Goal: Task Accomplishment & Management: Complete application form

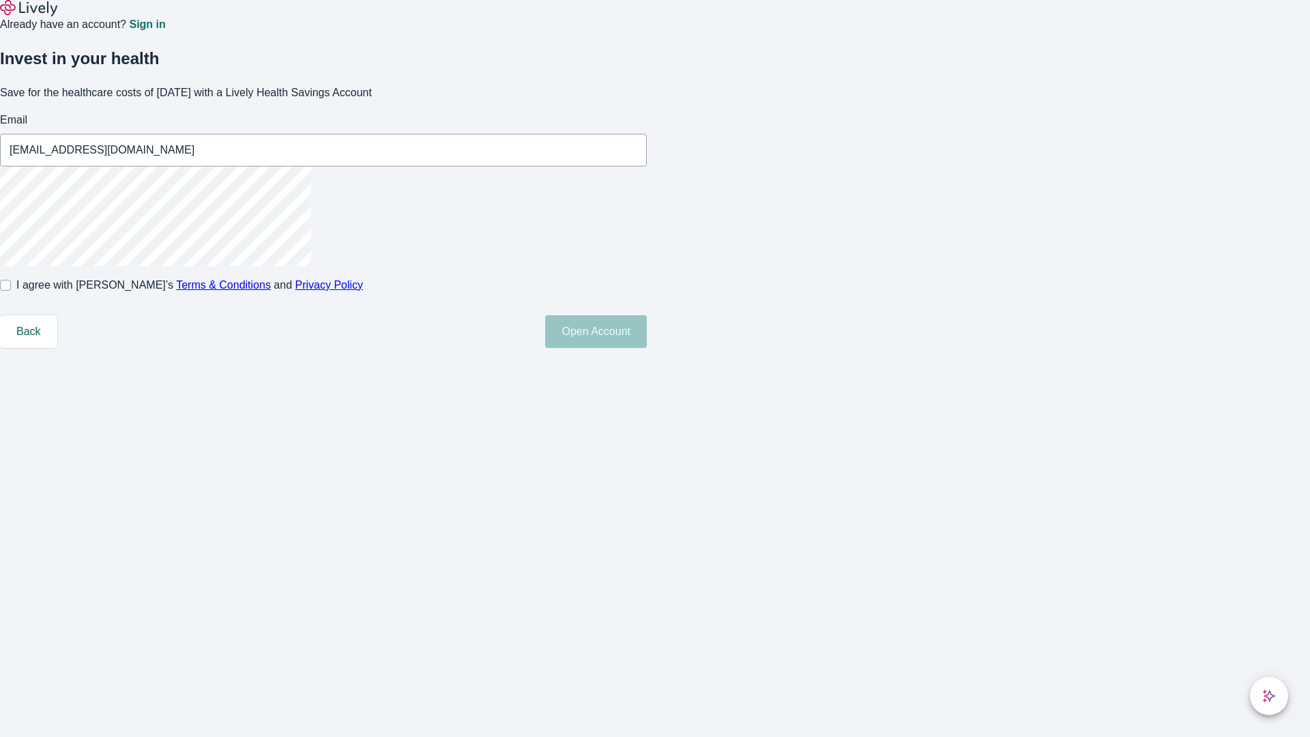
click at [11, 291] on input "I agree with Lively’s Terms & Conditions and Privacy Policy" at bounding box center [5, 285] width 11 height 11
checkbox input "true"
click at [647, 348] on button "Open Account" at bounding box center [596, 331] width 102 height 33
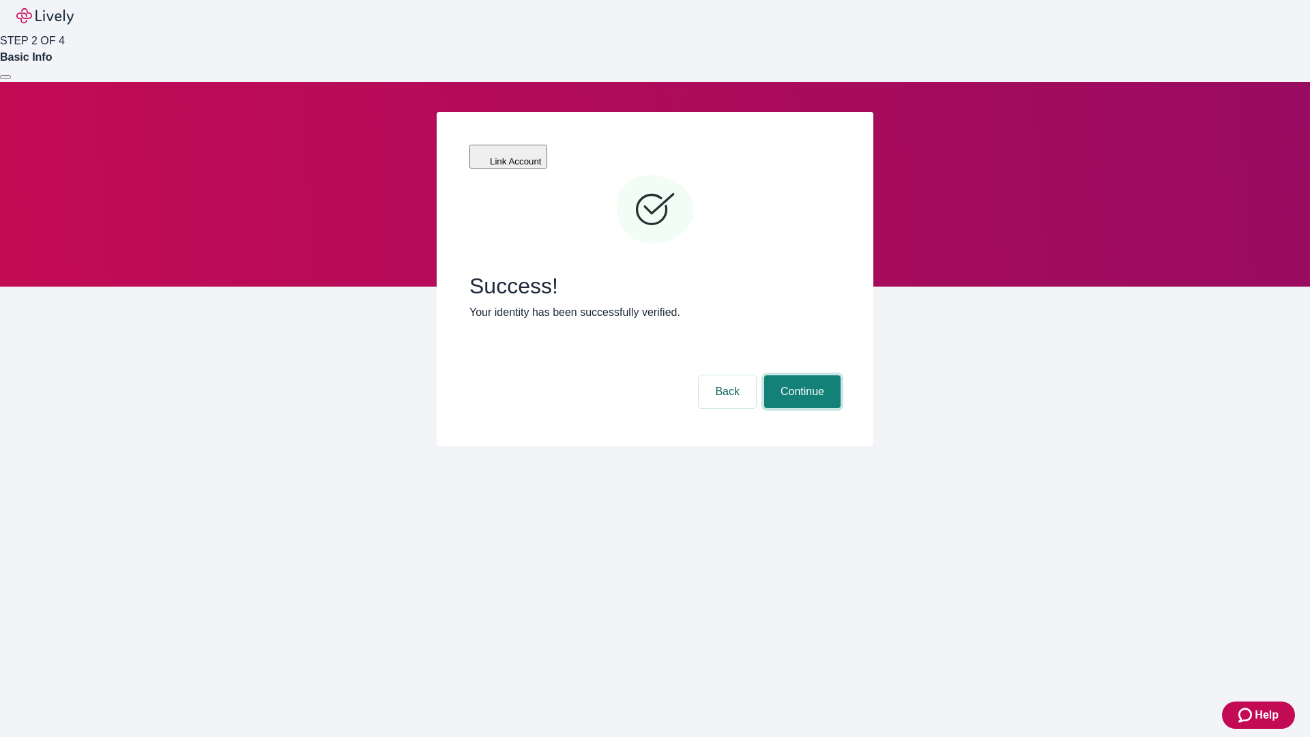
click at [800, 375] on button "Continue" at bounding box center [802, 391] width 76 height 33
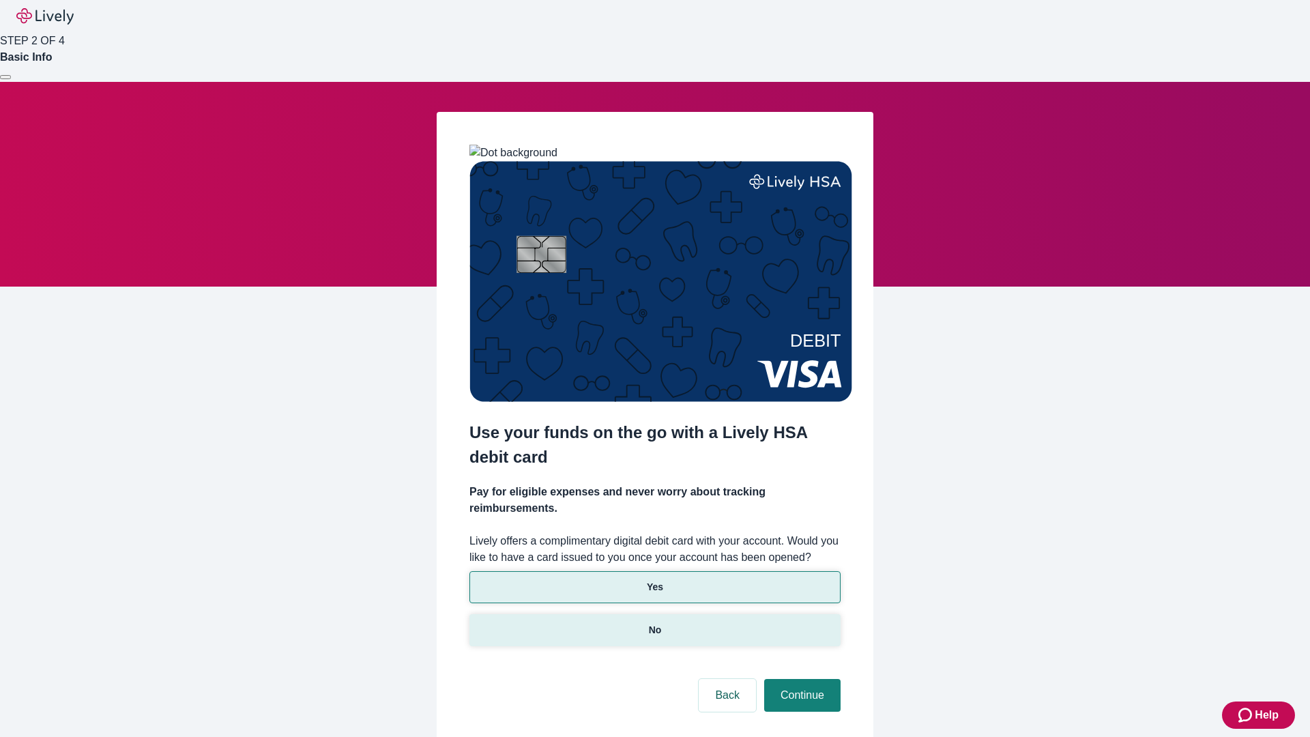
click at [654, 623] on p "No" at bounding box center [655, 630] width 13 height 14
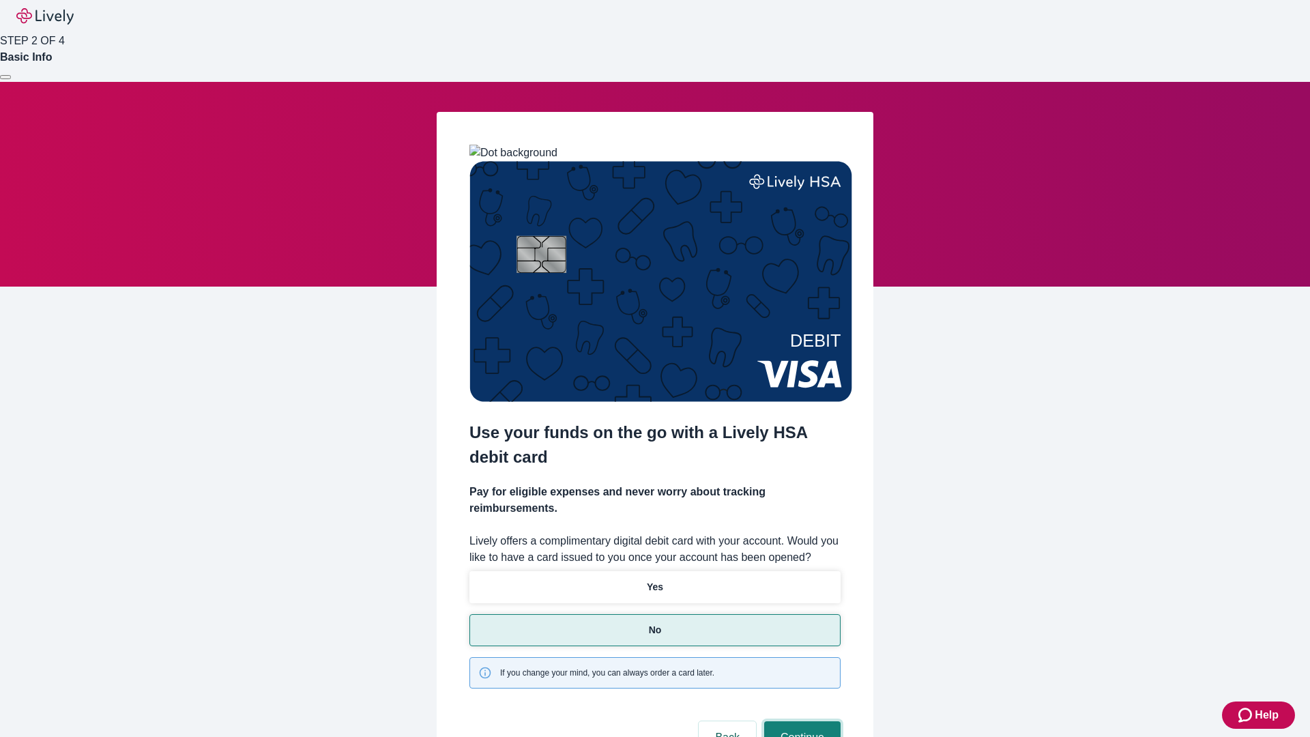
click at [800, 721] on button "Continue" at bounding box center [802, 737] width 76 height 33
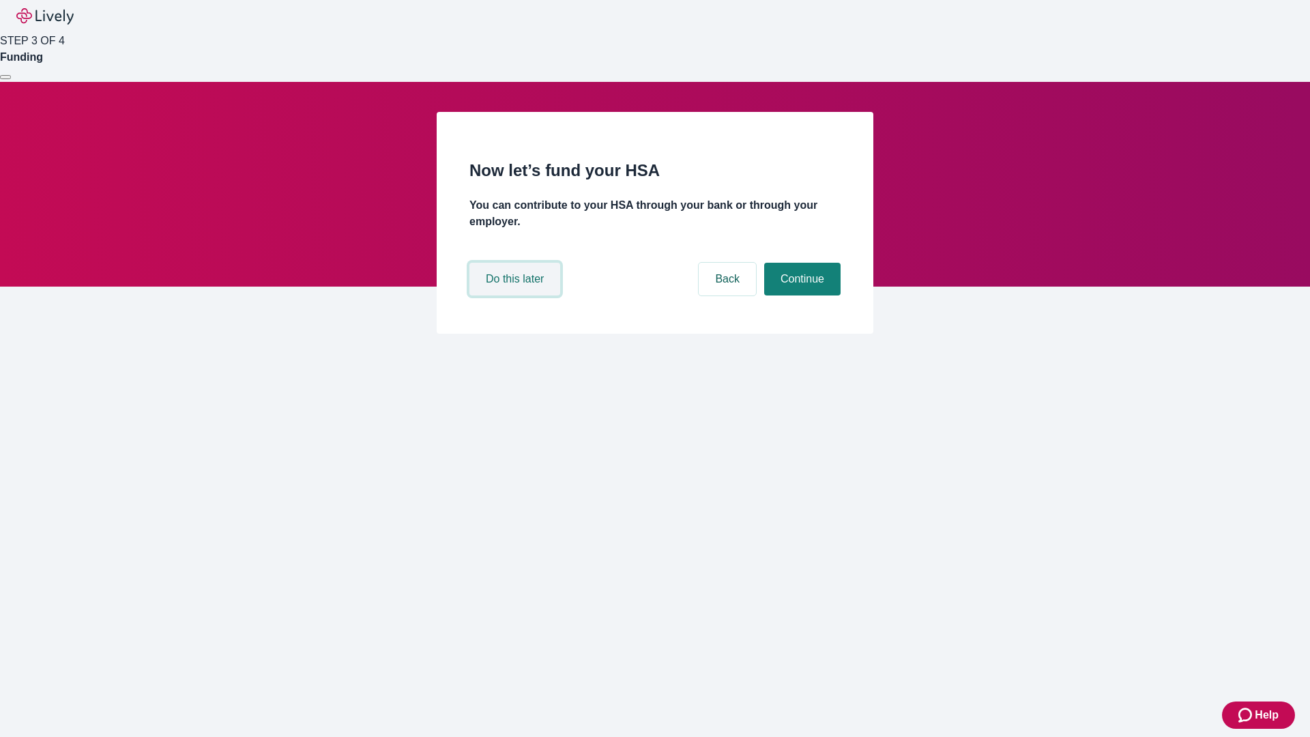
click at [516, 295] on button "Do this later" at bounding box center [514, 279] width 91 height 33
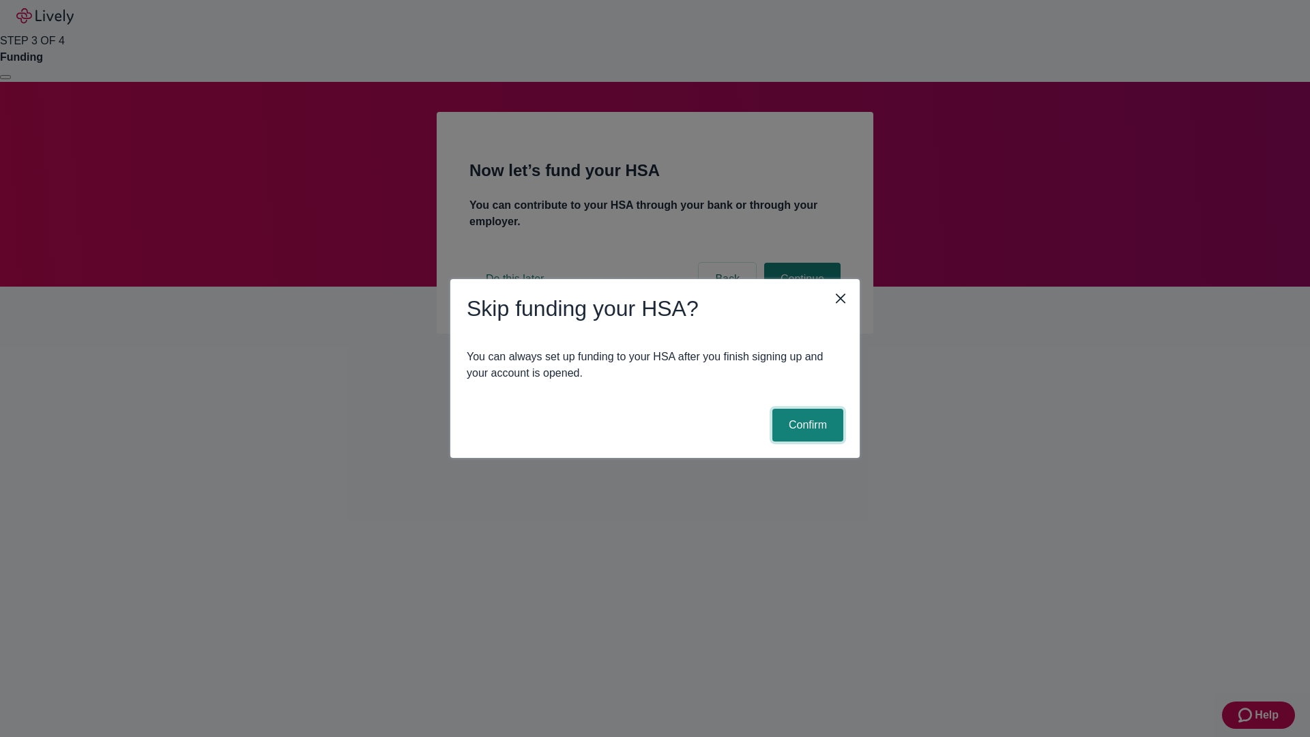
click at [806, 425] on button "Confirm" at bounding box center [807, 425] width 71 height 33
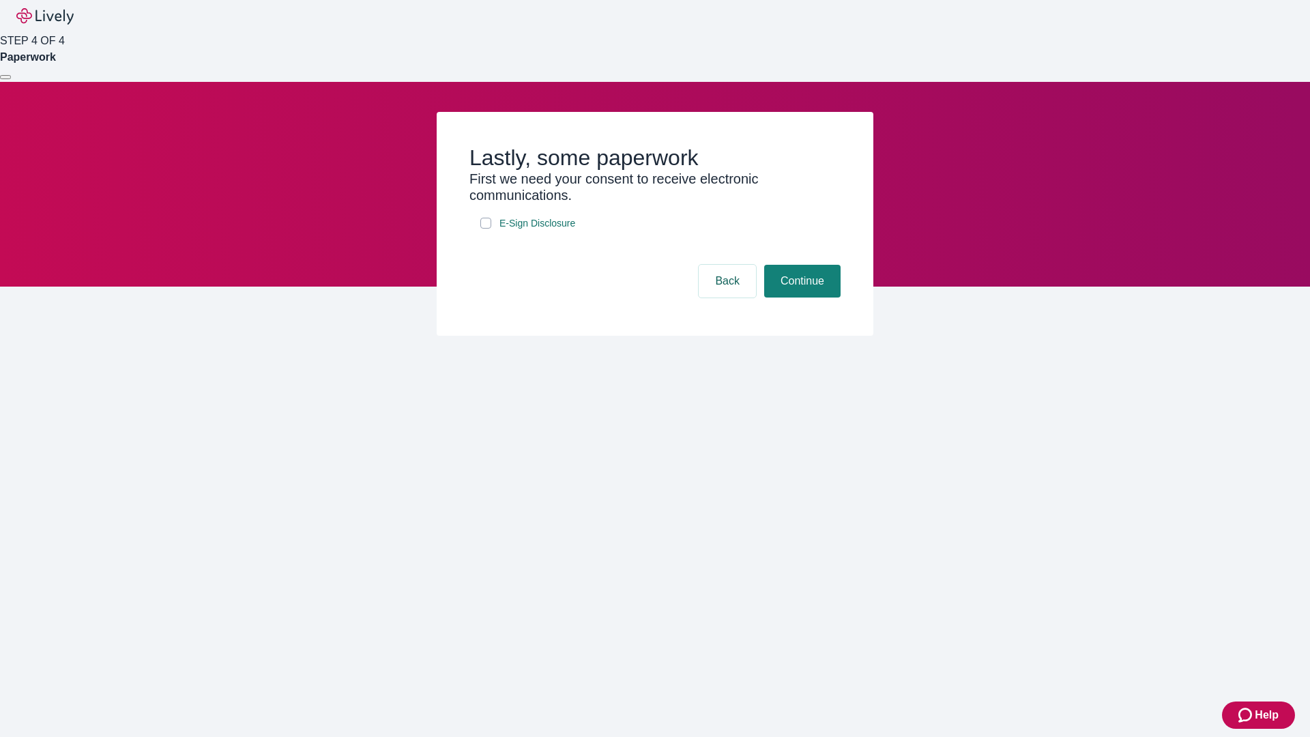
click at [486, 229] on input "E-Sign Disclosure" at bounding box center [485, 223] width 11 height 11
checkbox input "true"
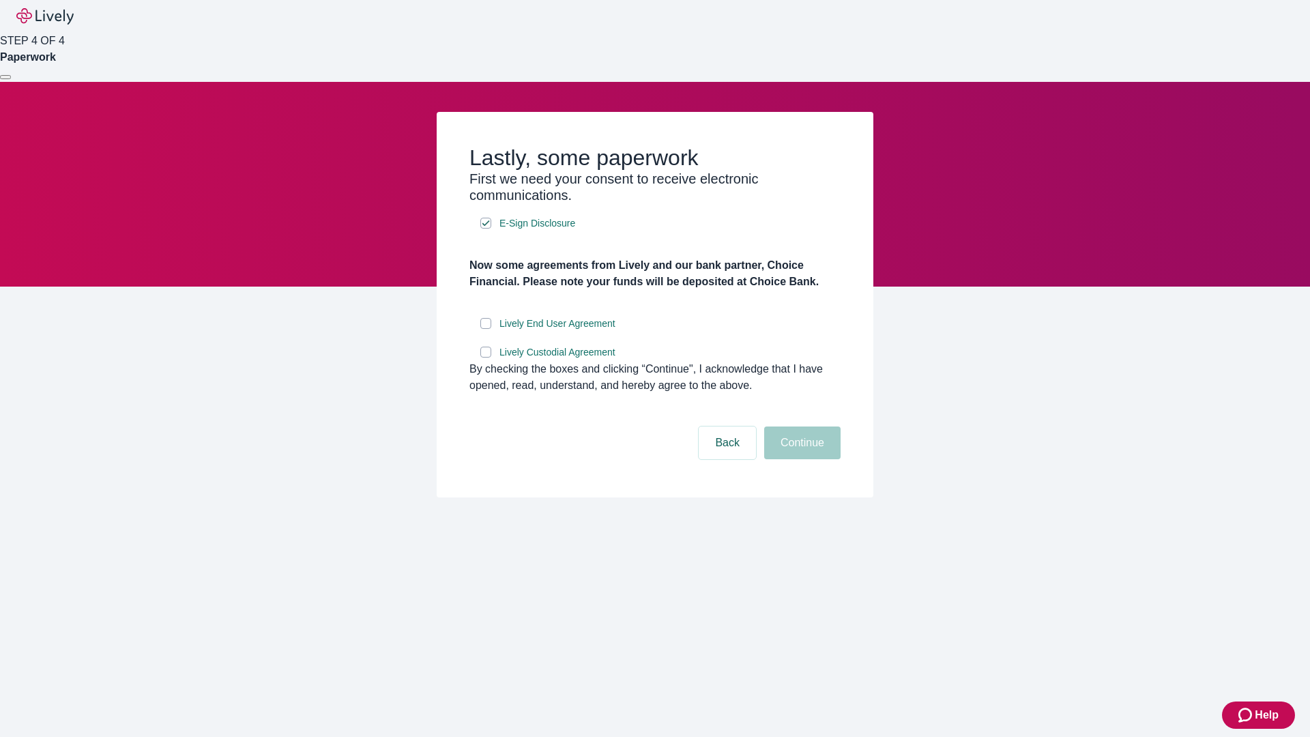
click at [486, 329] on input "Lively End User Agreement" at bounding box center [485, 323] width 11 height 11
checkbox input "true"
click at [486, 358] on input "Lively Custodial Agreement" at bounding box center [485, 352] width 11 height 11
checkbox input "true"
click at [800, 459] on button "Continue" at bounding box center [802, 442] width 76 height 33
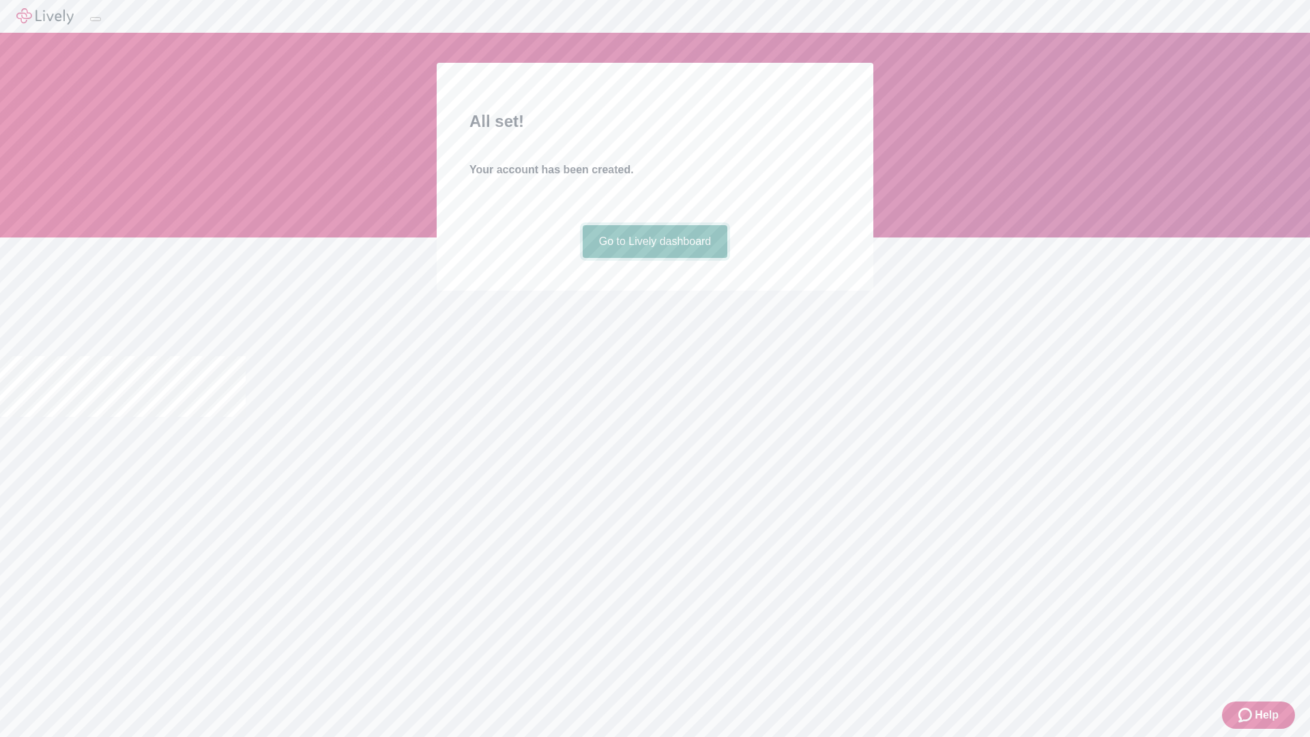
click at [654, 258] on link "Go to Lively dashboard" at bounding box center [655, 241] width 145 height 33
